Goal: Task Accomplishment & Management: Use online tool/utility

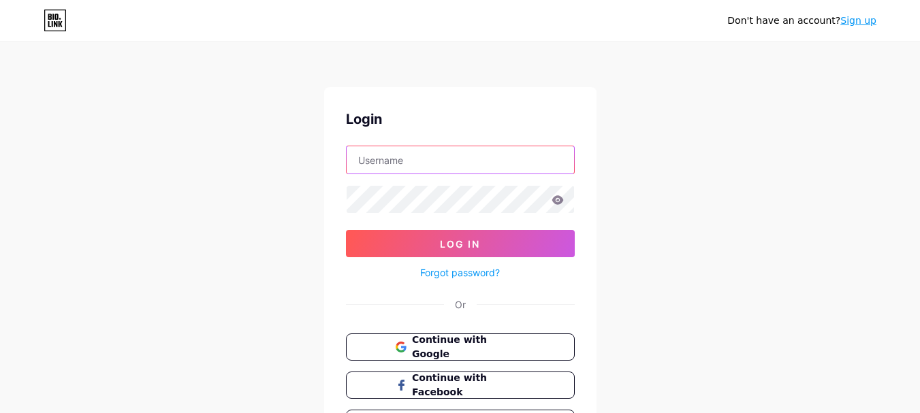
click at [404, 160] on input "text" at bounding box center [460, 159] width 227 height 27
paste input "lqdentalsg"
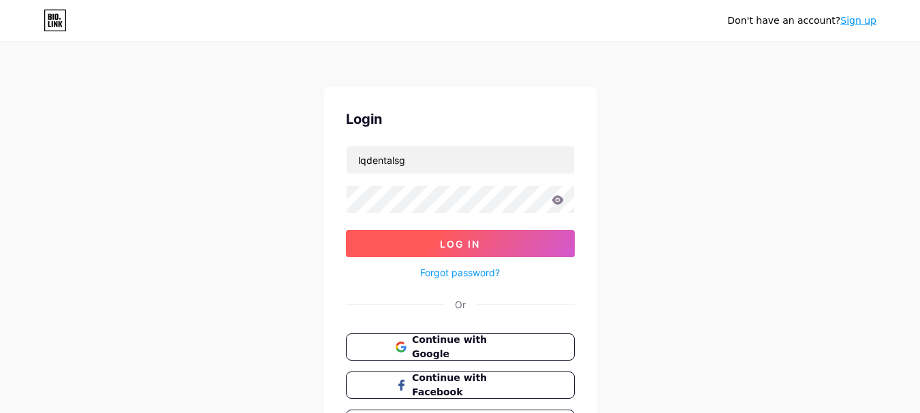
click at [458, 243] on span "Log In" at bounding box center [460, 244] width 40 height 12
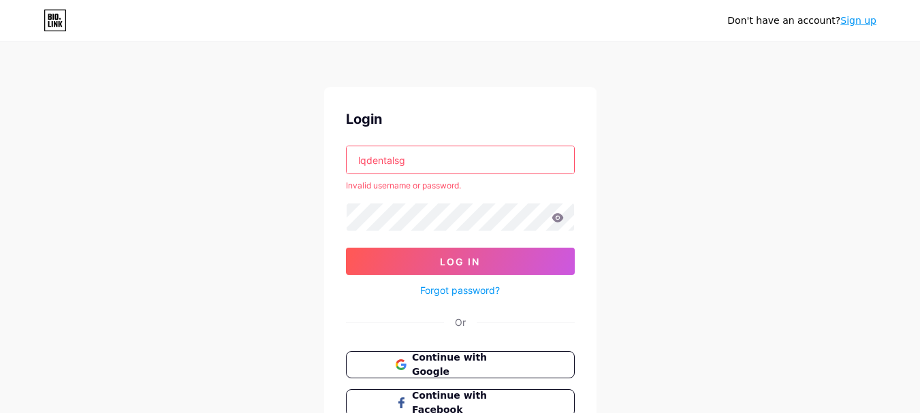
click at [452, 162] on input "lqdentalsg" at bounding box center [460, 159] width 227 height 27
paste input "text"
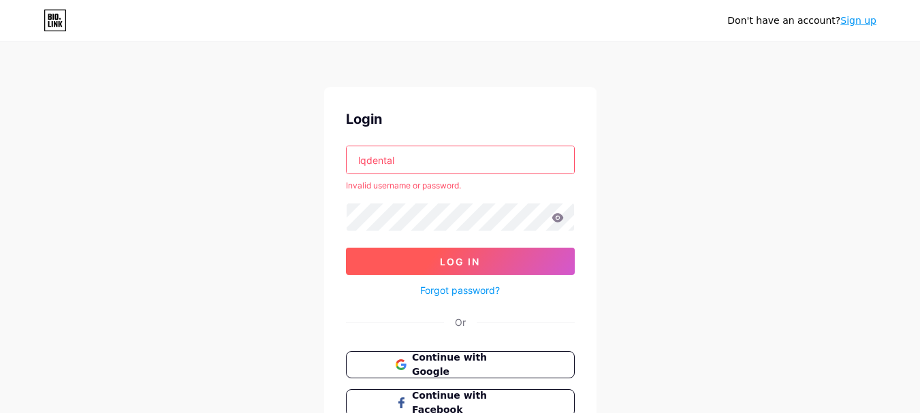
type input "lqdental"
click at [462, 251] on button "Log In" at bounding box center [460, 261] width 229 height 27
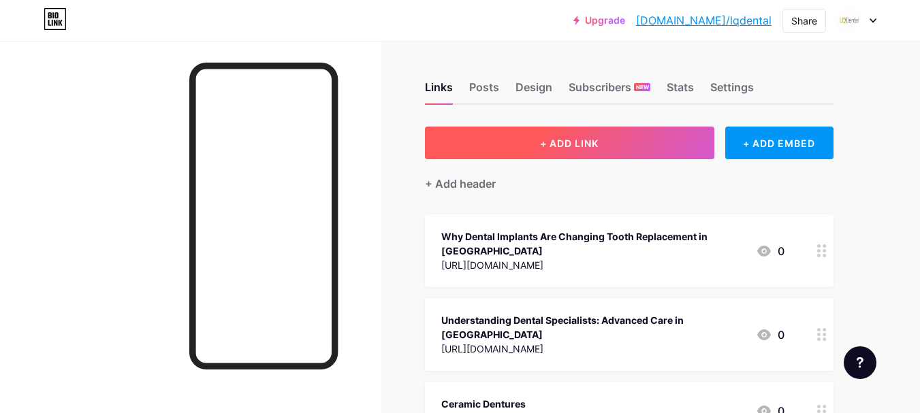
click at [554, 148] on span "+ ADD LINK" at bounding box center [569, 144] width 59 height 12
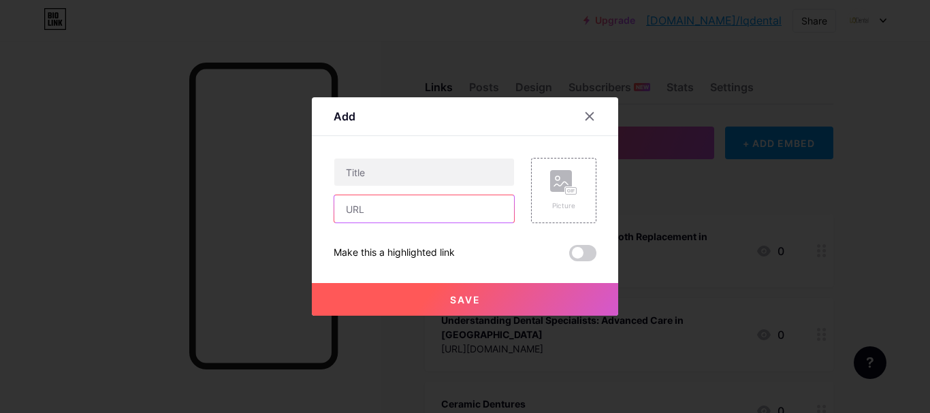
click at [433, 212] on input "text" at bounding box center [424, 208] width 180 height 27
paste input "[URL][DOMAIN_NAME]"
type input "[URL][DOMAIN_NAME]"
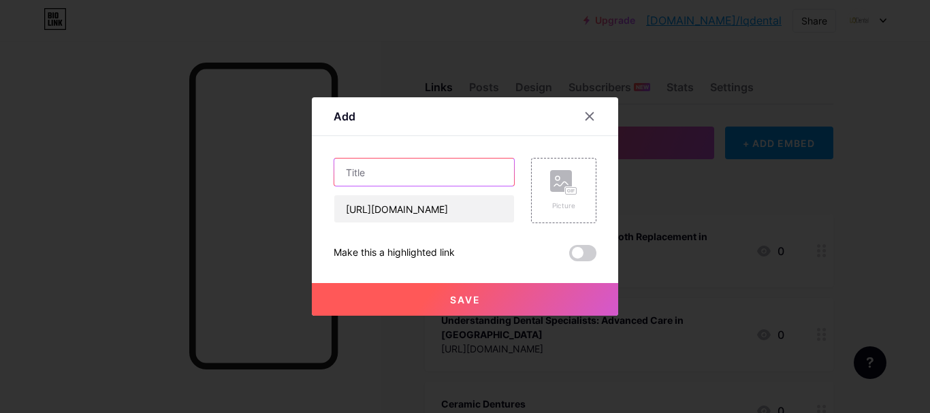
scroll to position [0, 0]
click at [426, 174] on input "text" at bounding box center [424, 172] width 180 height 27
click at [447, 168] on input "text" at bounding box center [424, 172] width 180 height 27
paste input "Ceramic Crowns: The Perfect Blend of Strength and Aesthetics for Your Teeth"
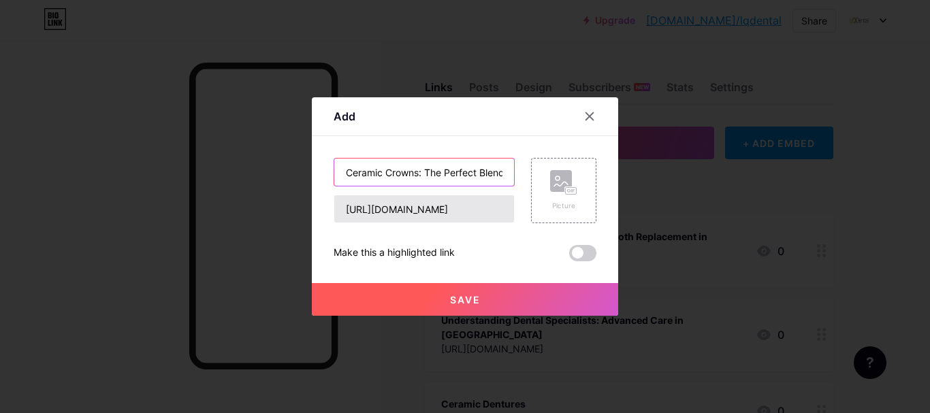
scroll to position [0, 194]
type input "Ceramic Crowns: The Perfect Blend of Strength and Aesthetics for Your Teeth"
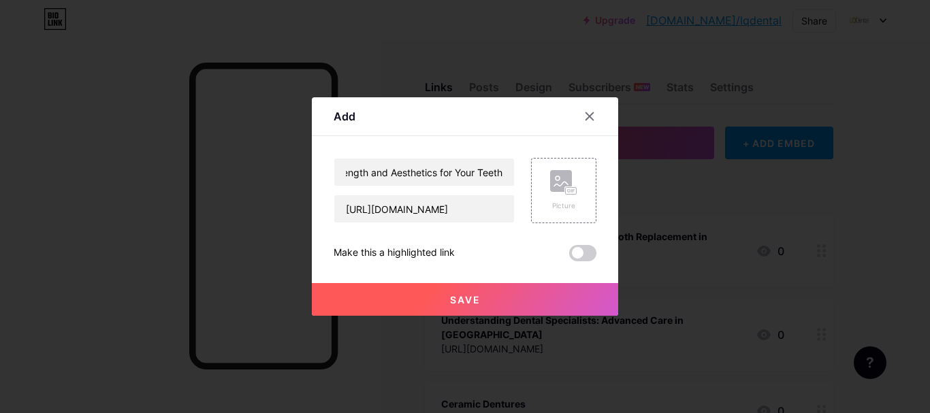
scroll to position [0, 0]
click at [492, 298] on button "Save" at bounding box center [465, 299] width 306 height 33
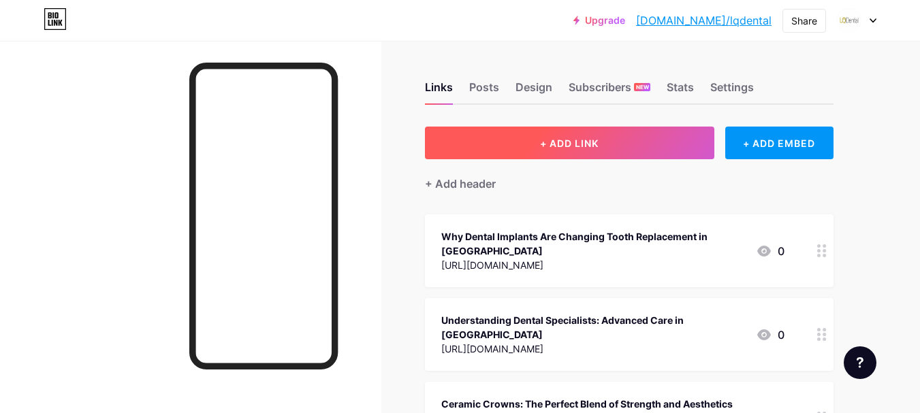
click at [562, 142] on span "+ ADD LINK" at bounding box center [569, 144] width 59 height 12
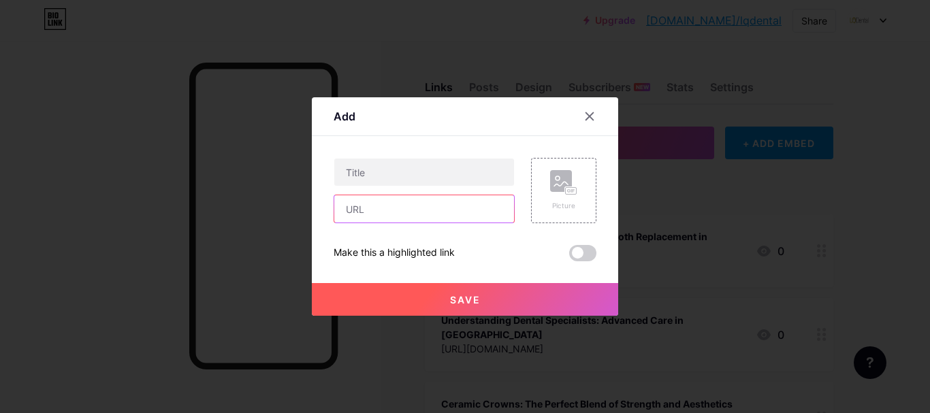
click at [442, 208] on input "text" at bounding box center [424, 208] width 180 height 27
paste input "[URL][DOMAIN_NAME]"
type input "[URL][DOMAIN_NAME]"
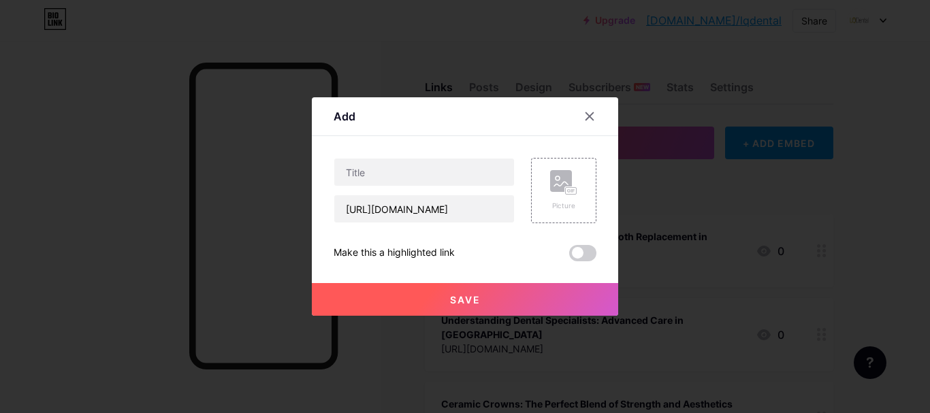
click at [437, 188] on div "[URL][DOMAIN_NAME]" at bounding box center [424, 190] width 181 height 65
click at [456, 168] on input "text" at bounding box center [424, 172] width 180 height 27
paste input "Dental Implants for Missing Teeth – Everything You Need to Know"
type input "Dental Implants for Missing Teeth – Everything You Need to Know"
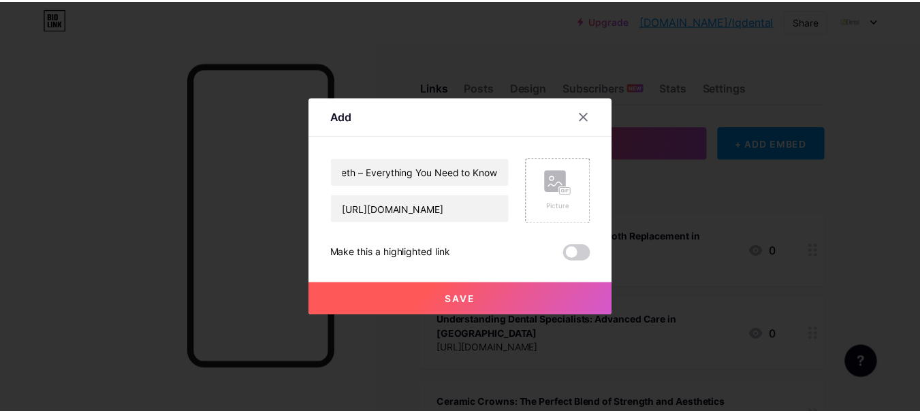
scroll to position [0, 0]
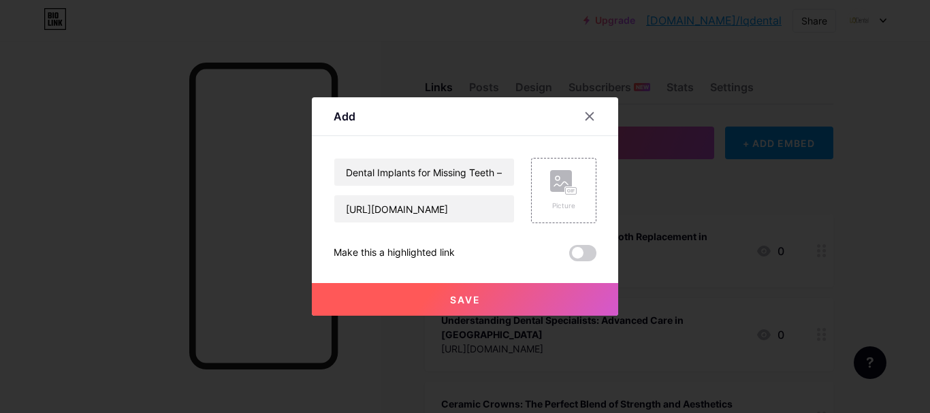
click at [505, 297] on button "Save" at bounding box center [465, 299] width 306 height 33
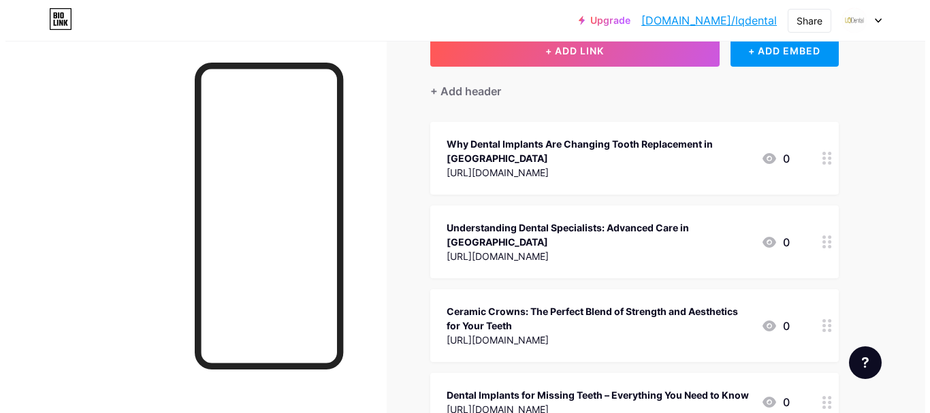
scroll to position [68, 0]
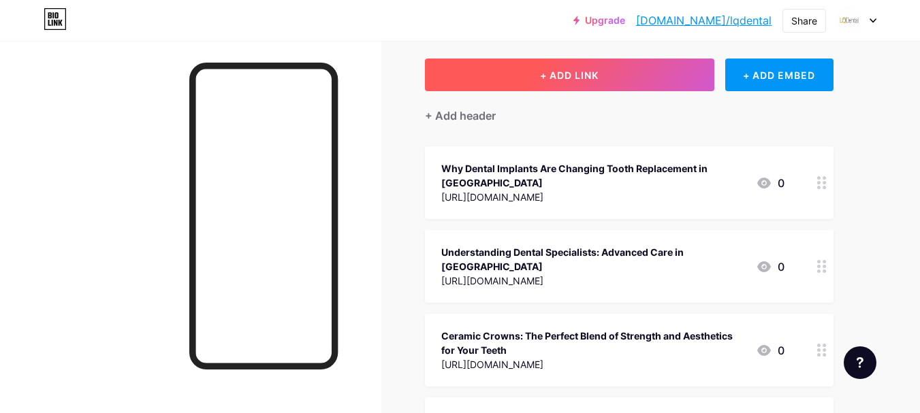
click at [560, 74] on span "+ ADD LINK" at bounding box center [569, 75] width 59 height 12
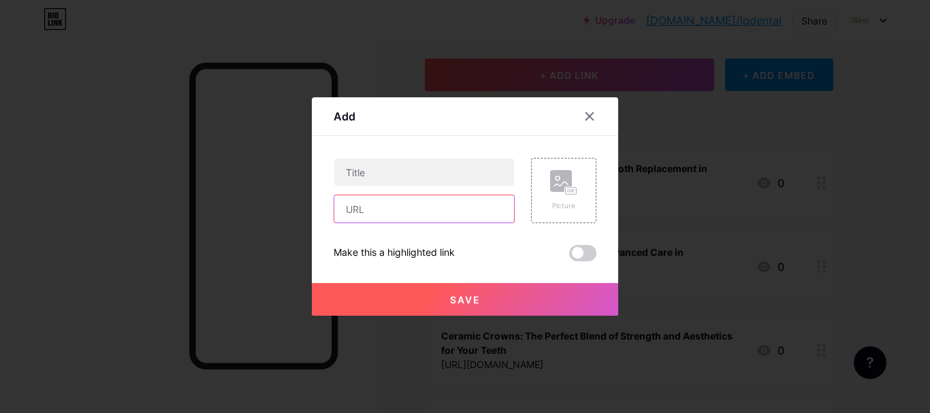
click at [387, 204] on input "text" at bounding box center [424, 208] width 180 height 27
paste input "[URL][DOMAIN_NAME]"
type input "[URL][DOMAIN_NAME]"
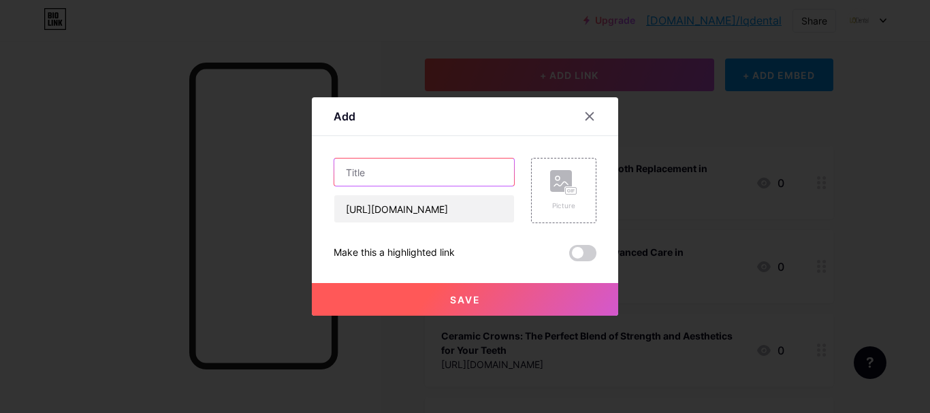
scroll to position [0, 0]
click at [390, 177] on input "text" at bounding box center [424, 172] width 180 height 27
click at [434, 180] on input "text" at bounding box center [424, 172] width 180 height 27
paste input "Dental Implants for Missing Teeth – Everything You Need to Know"
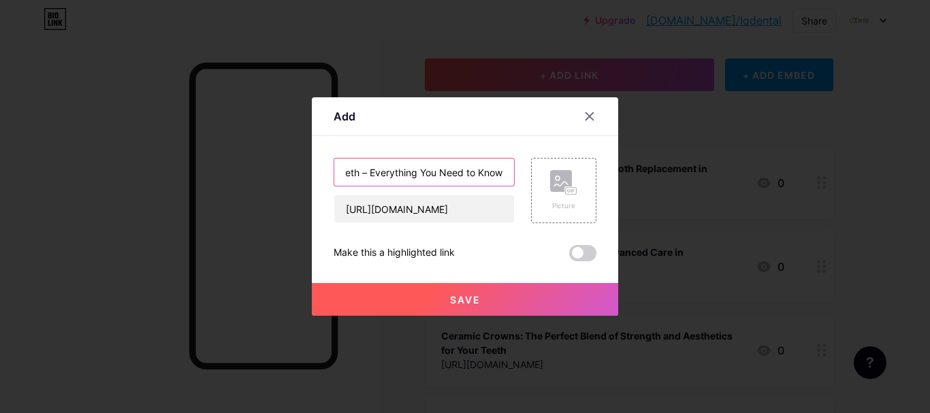
type input "Dental Implants for Missing Teeth – Everything You Need to Know"
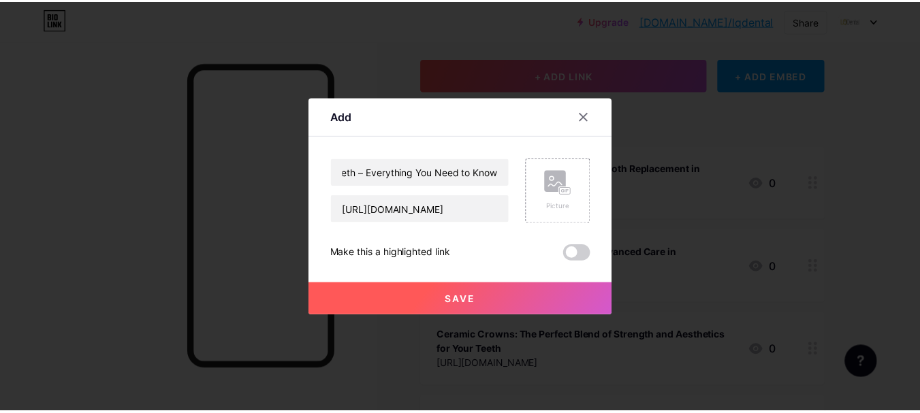
scroll to position [0, 0]
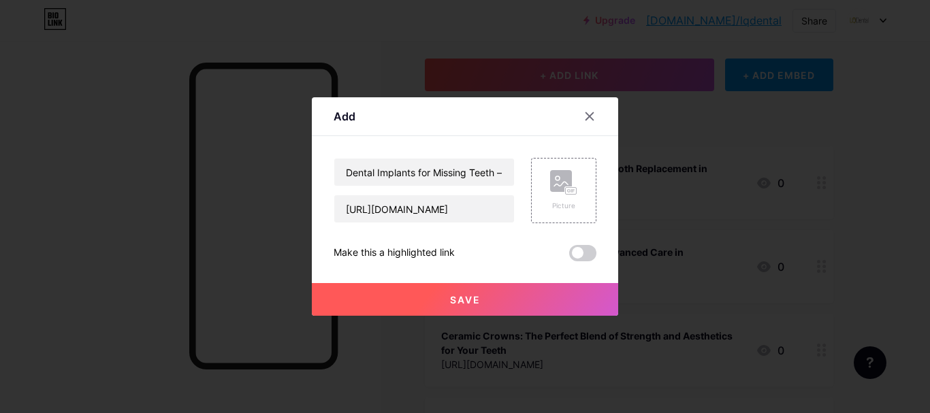
click at [473, 266] on div "Save" at bounding box center [465, 289] width 306 height 54
click at [467, 292] on button "Save" at bounding box center [465, 299] width 306 height 33
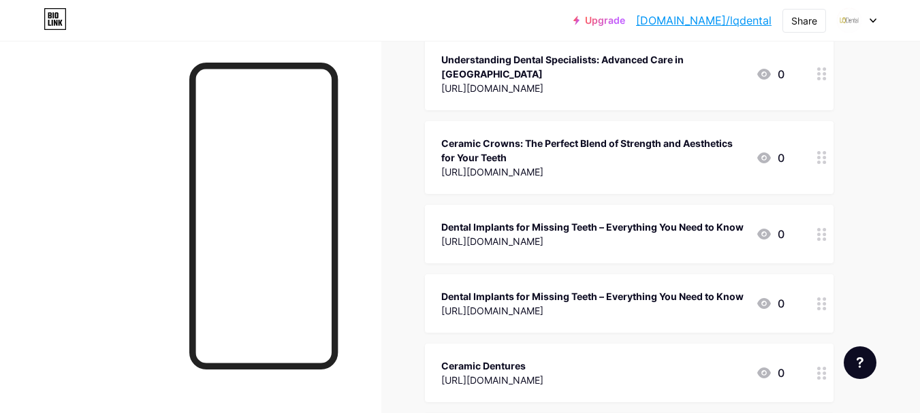
scroll to position [272, 0]
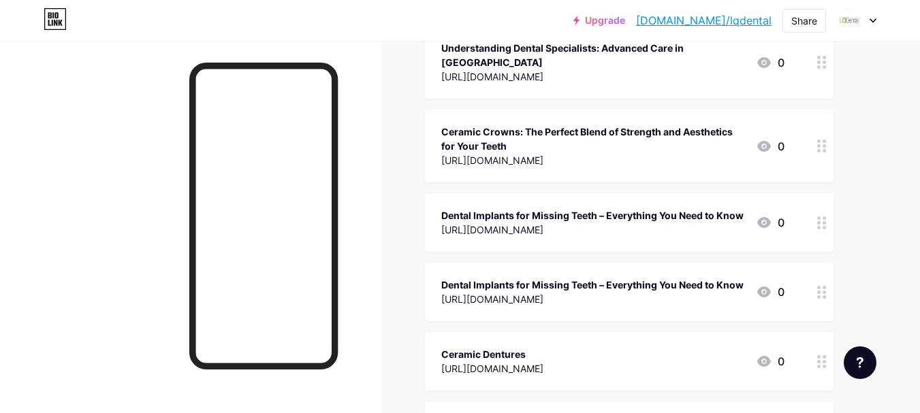
drag, startPoint x: 817, startPoint y: 208, endPoint x: 858, endPoint y: 210, distance: 40.9
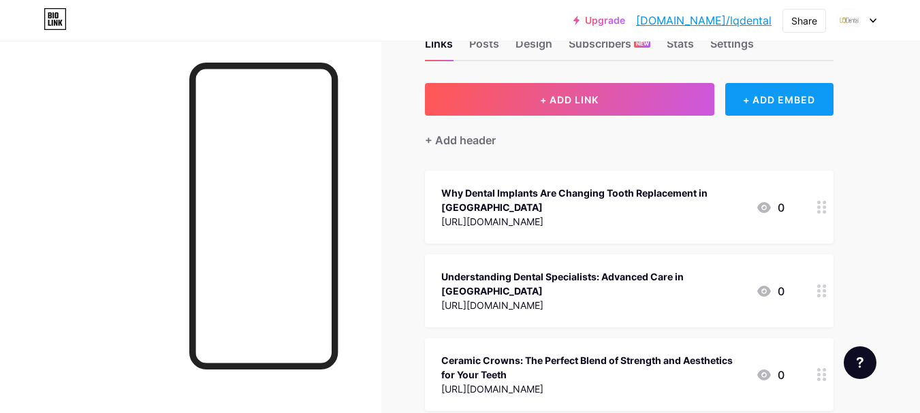
scroll to position [68, 0]
